Goal: Information Seeking & Learning: Check status

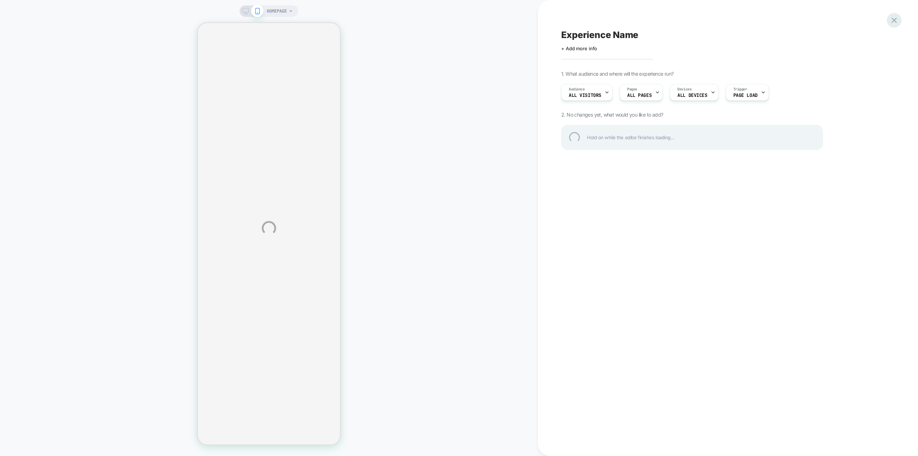
click at [897, 22] on div at bounding box center [894, 20] width 15 height 15
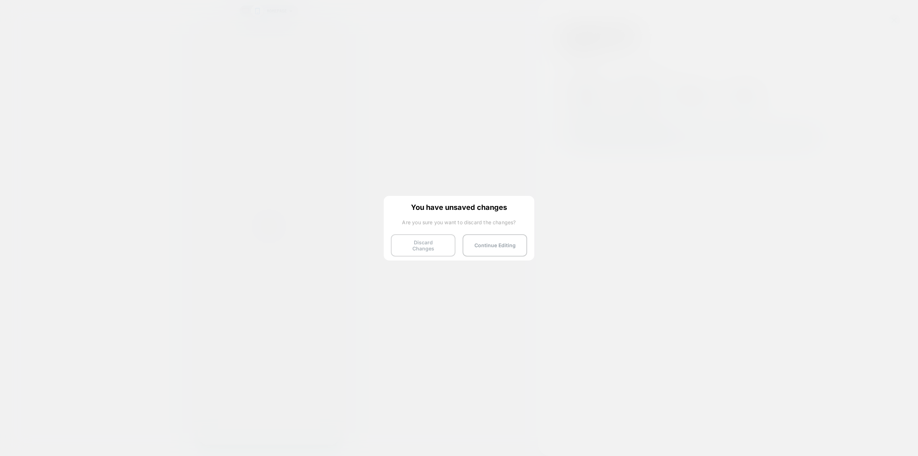
click at [425, 241] on button "Discard Changes" at bounding box center [423, 245] width 65 height 22
click at [419, 244] on button "Discard Changes" at bounding box center [423, 245] width 65 height 22
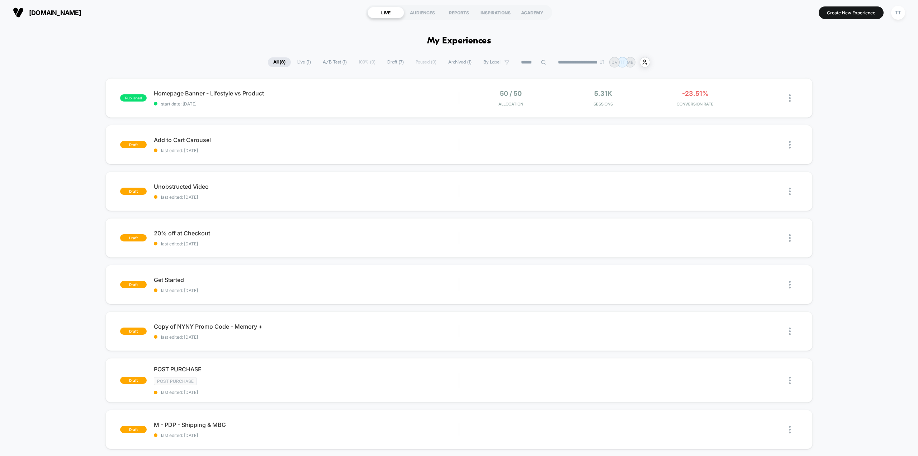
click at [862, 144] on div "published Homepage Banner - Lifestyle vs Product start date: [DATE] 50 / 50 All…" at bounding box center [459, 281] width 918 height 407
click at [728, 92] on div "-23.51% CONVERSION RATE" at bounding box center [695, 98] width 89 height 17
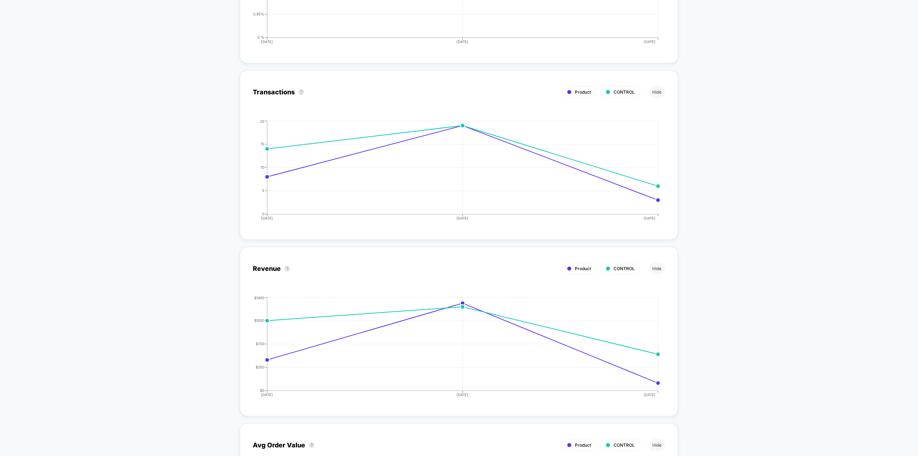
scroll to position [1076, 0]
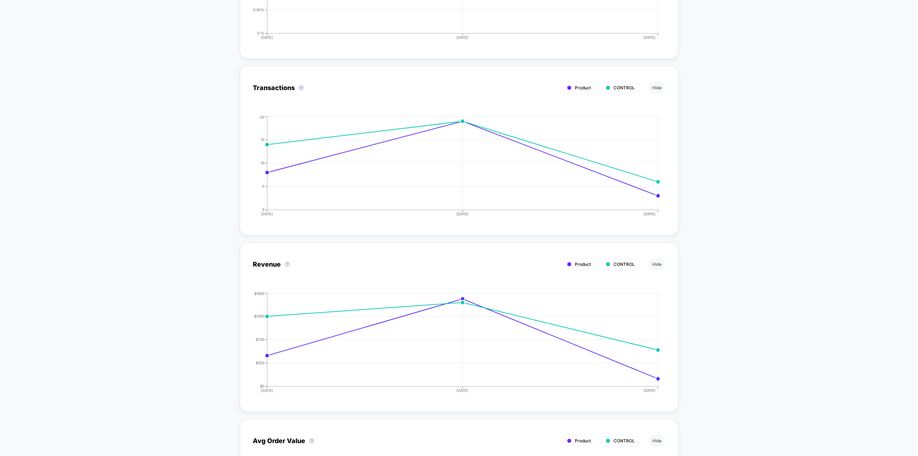
click at [715, 164] on div "< Back to all live experiences Homepage Banner - Lifestyle vs Product LIVE Clic…" at bounding box center [459, 280] width 918 height 2663
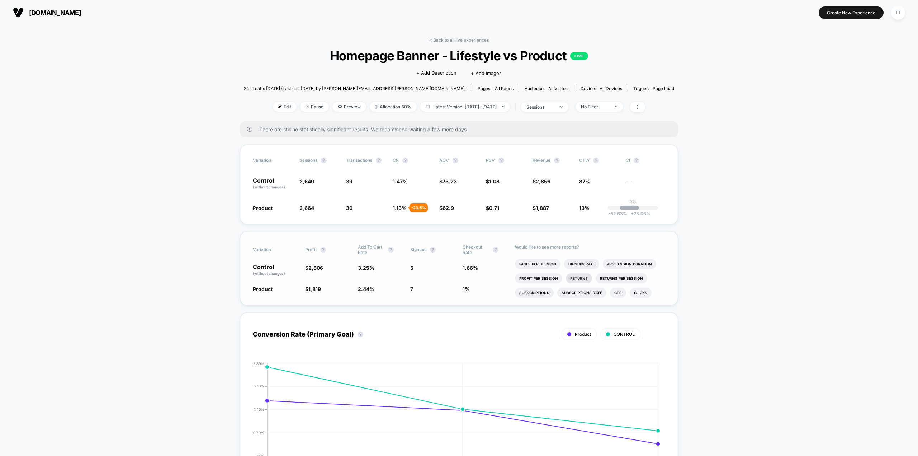
scroll to position [0, 0]
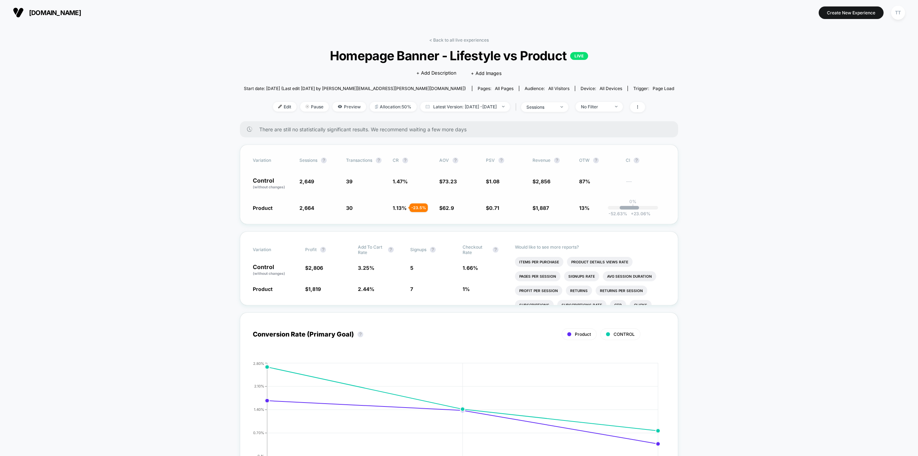
click at [678, 177] on div "Variation Sessions ? Transactions ? CR ? AOV ? PSV ? Revenue ? OTW ? CI ? Contr…" at bounding box center [459, 185] width 438 height 80
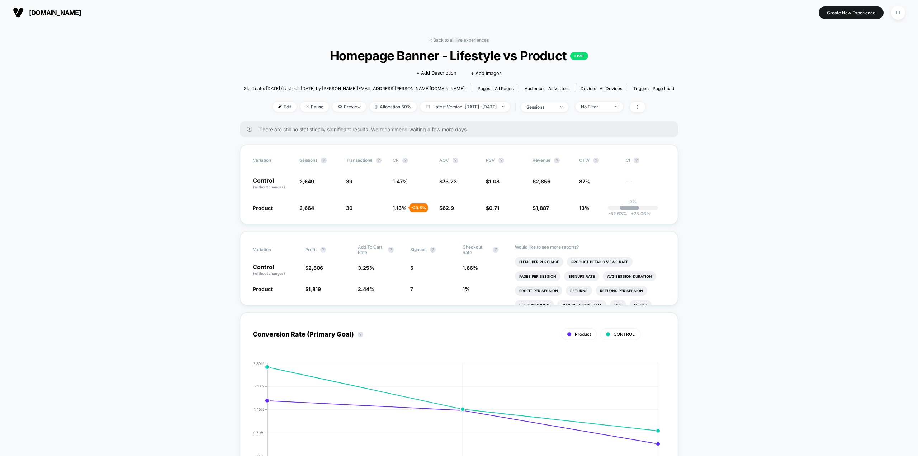
click at [55, 11] on span "[DOMAIN_NAME]" at bounding box center [55, 13] width 52 height 8
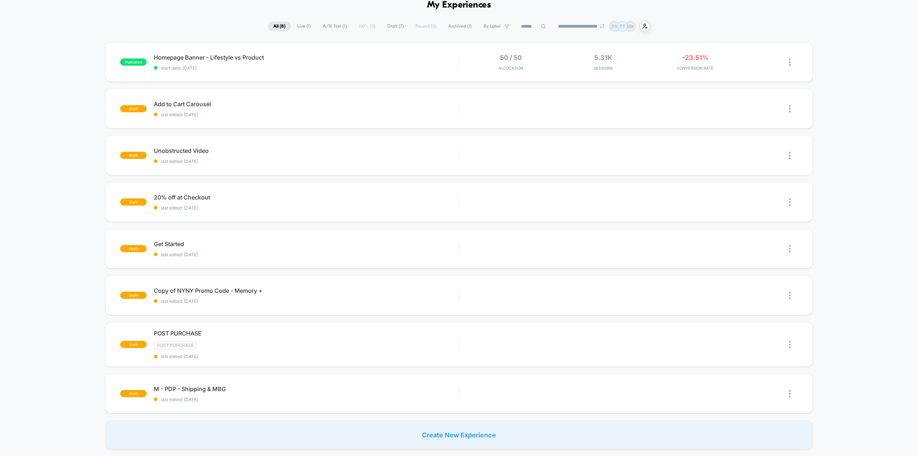
click at [871, 80] on div "published Homepage Banner - Lifestyle vs Product start date: [DATE] 50 / 50 All…" at bounding box center [459, 245] width 918 height 407
